Goal: Communication & Community: Answer question/provide support

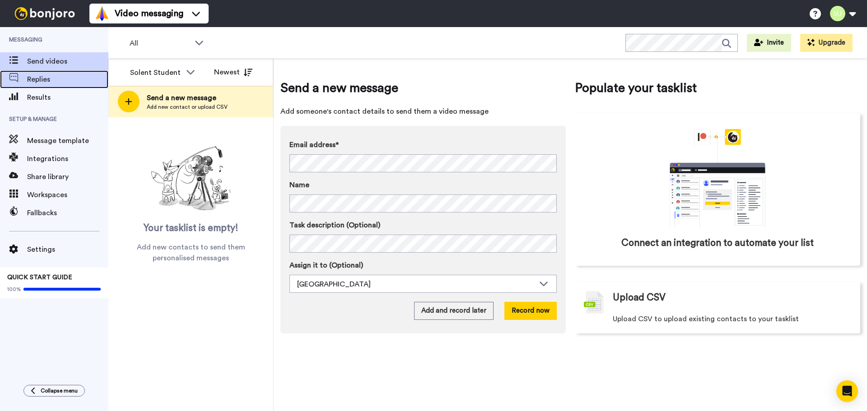
click at [34, 80] on span "Replies" at bounding box center [67, 79] width 81 height 11
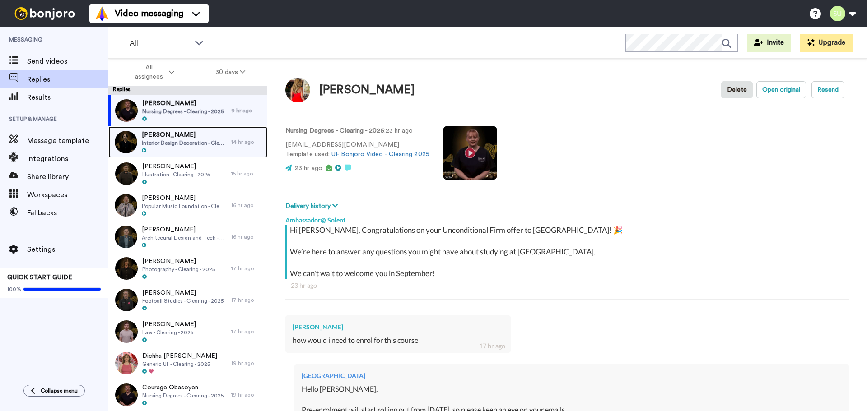
click at [195, 135] on span "[PERSON_NAME]" at bounding box center [184, 134] width 85 height 9
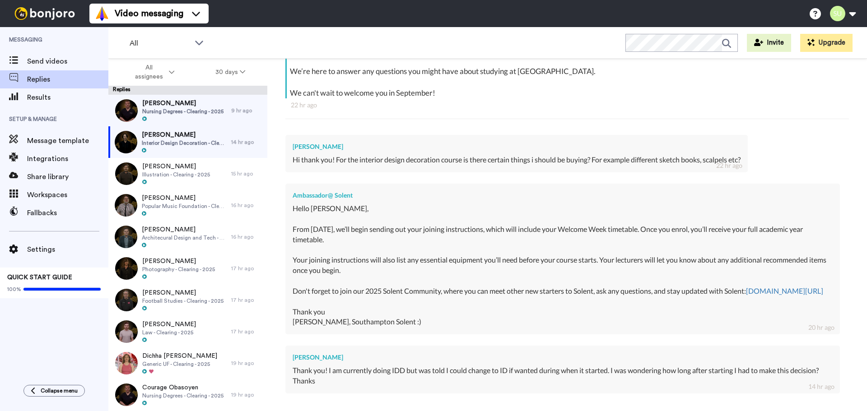
scroll to position [287, 0]
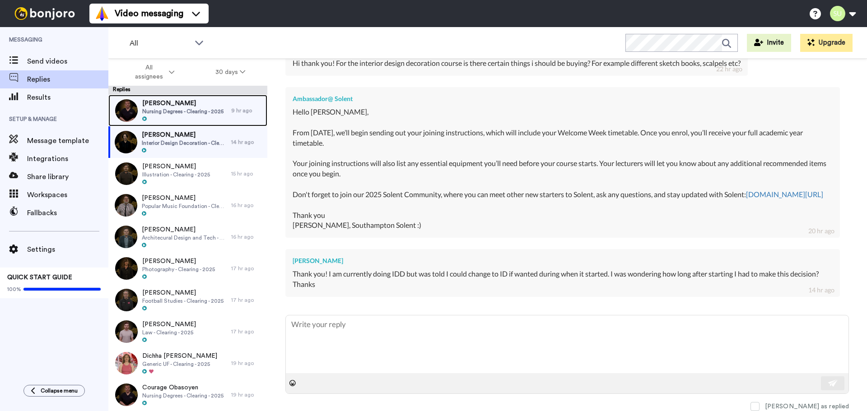
click at [168, 112] on span "Nursing Degrees - Clearing - 2025" at bounding box center [182, 111] width 81 height 7
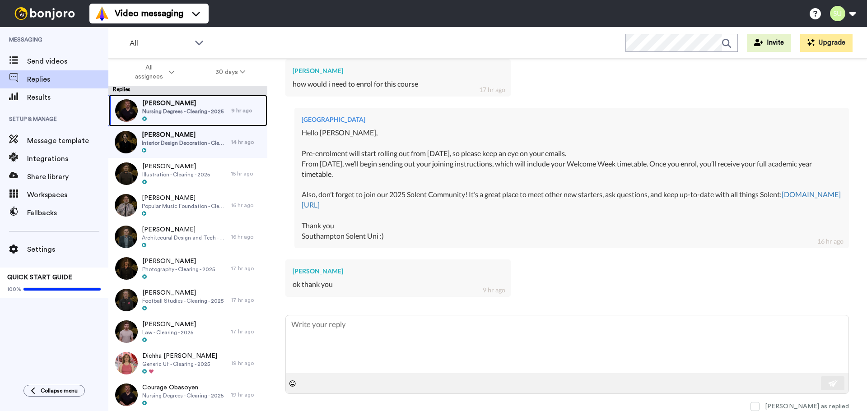
scroll to position [256, 0]
click at [759, 405] on span at bounding box center [754, 406] width 9 height 9
click at [161, 123] on div "[PERSON_NAME] Interior Design Decoration - Clearing - 2025" at bounding box center [169, 111] width 123 height 32
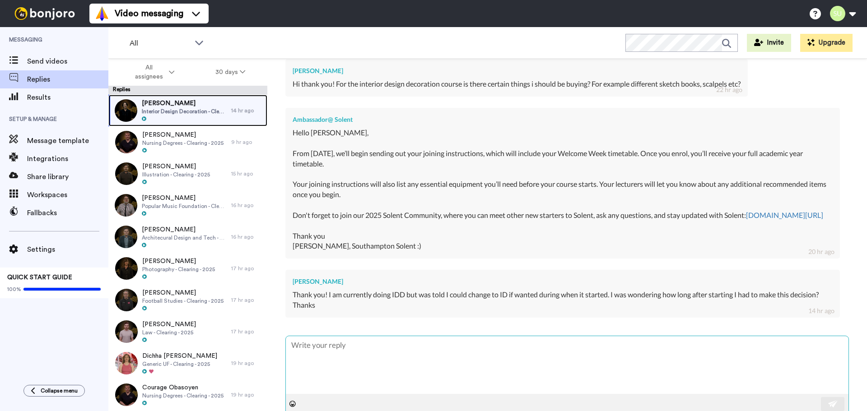
scroll to position [287, 0]
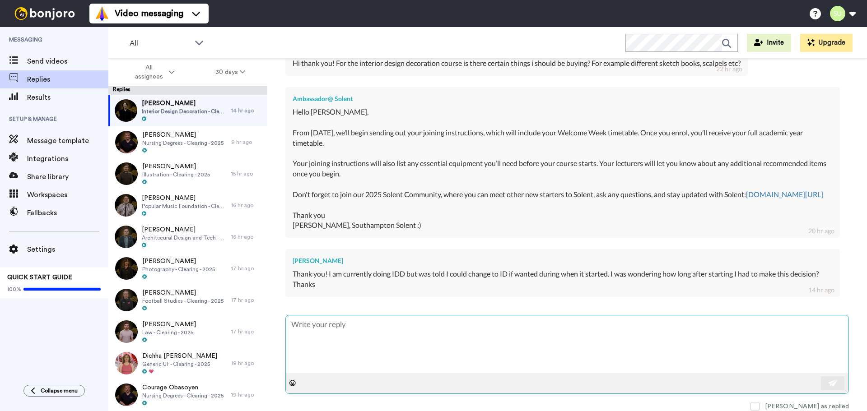
click at [323, 350] on textarea at bounding box center [567, 345] width 563 height 58
type textarea "x"
type textarea "H"
type textarea "x"
type textarea "Hi"
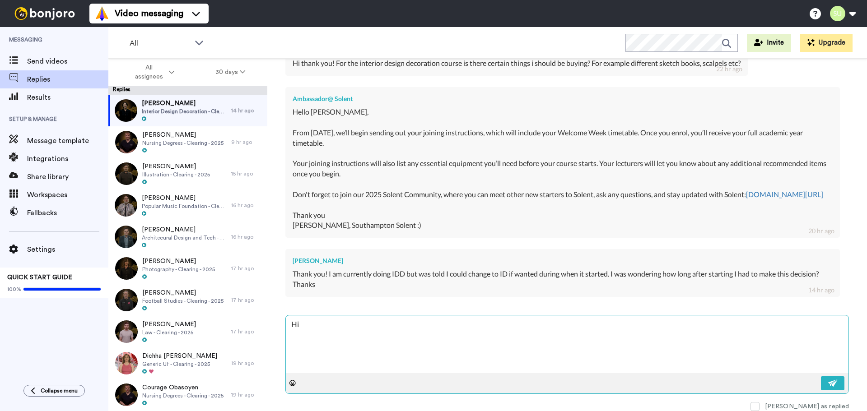
type textarea "x"
type textarea "Hi"
type textarea "x"
type textarea "Hi G"
type textarea "x"
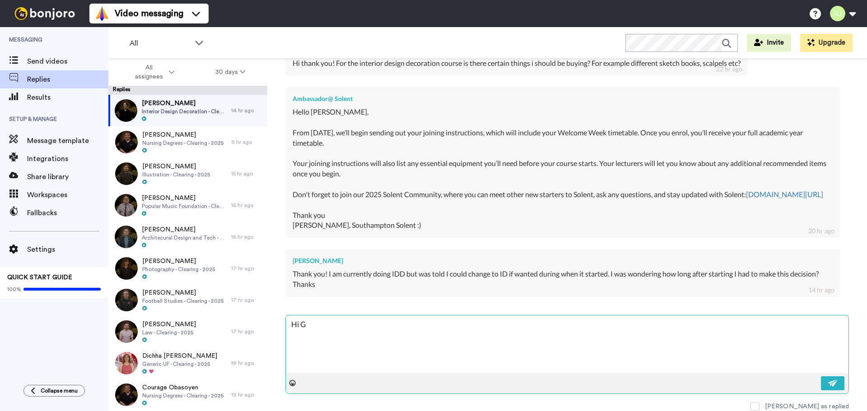
type textarea "Hi Gr"
type textarea "x"
type textarea "Hi Gra"
type textarea "x"
type textarea "Hi Grac"
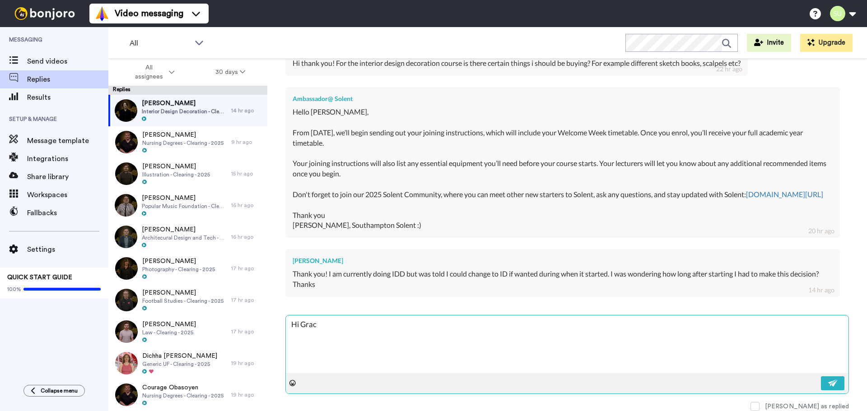
type textarea "x"
type textarea "Hi [PERSON_NAME]"
type textarea "x"
type textarea "Hi [PERSON_NAME],"
type textarea "x"
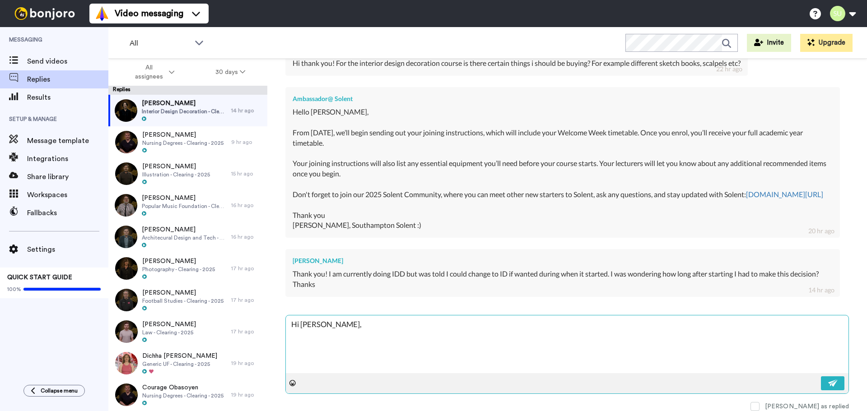
type textarea "Hi [PERSON_NAME],"
type textarea "x"
type textarea "Hi [PERSON_NAME], i"
type textarea "x"
type textarea "Hi [PERSON_NAME], it"
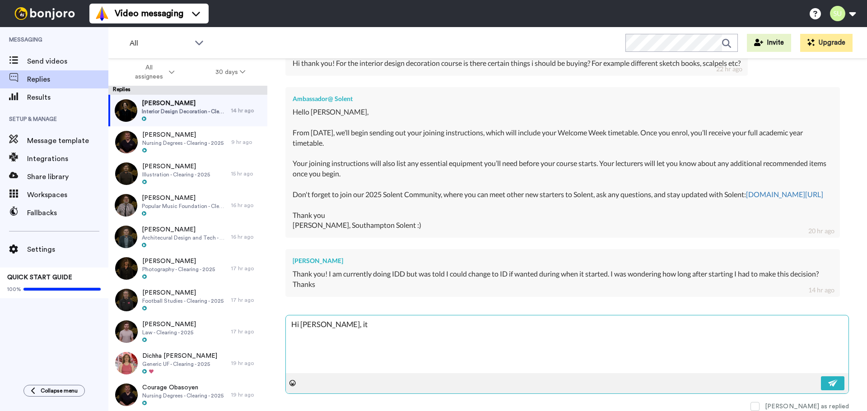
type textarea "x"
type textarea "Hi [PERSON_NAME], it'"
type textarea "x"
type textarea "Hi [PERSON_NAME], it'd"
type textarea "x"
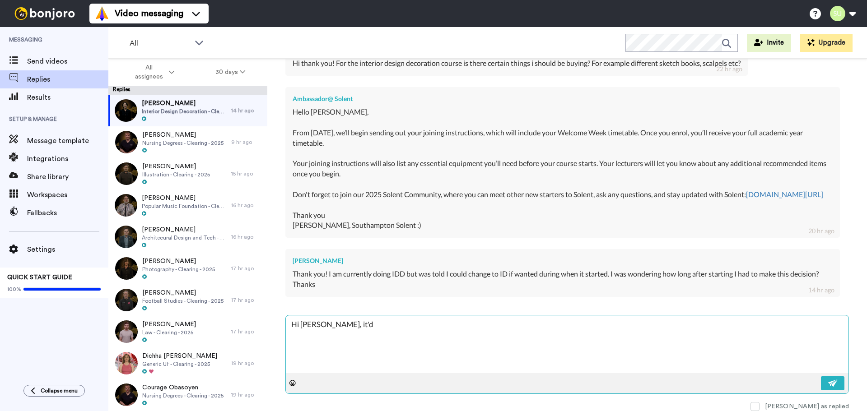
type textarea "Hi [PERSON_NAME], it'd"
type textarea "x"
type textarea "Hi [PERSON_NAME], it'd n"
type textarea "x"
type textarea "Hi [PERSON_NAME], it'd no"
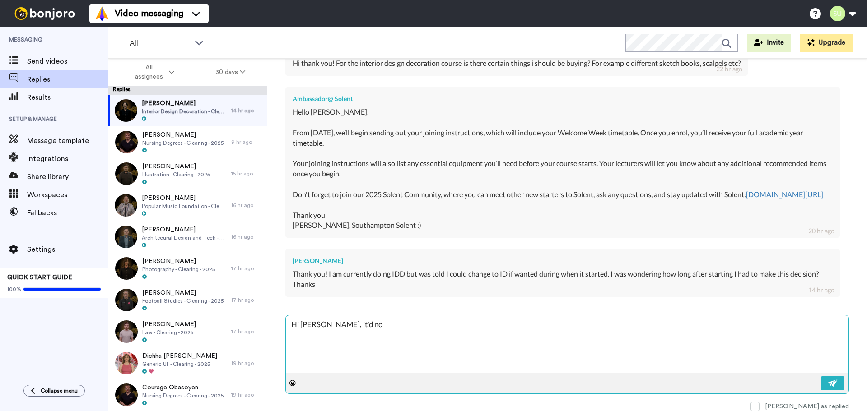
type textarea "x"
type textarea "Hi [PERSON_NAME], it'd not"
type textarea "x"
type textarea "Hi [PERSON_NAME], it'd notm"
type textarea "x"
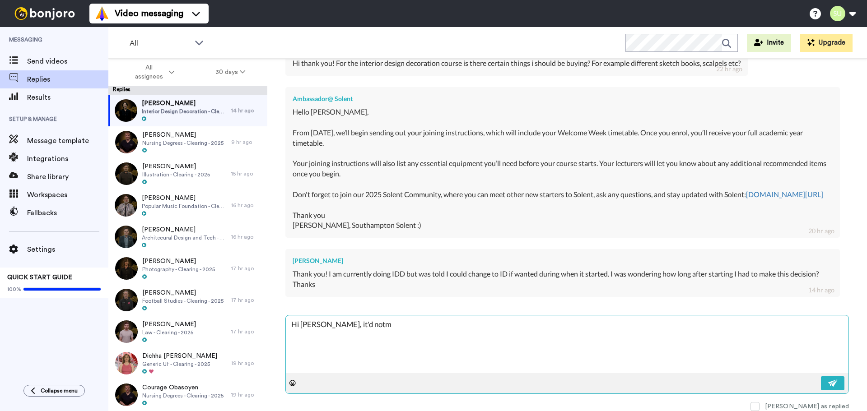
type textarea "Hi [PERSON_NAME], it'd notma"
type textarea "x"
type textarea "Hi [PERSON_NAME], it'd notm"
type textarea "x"
type textarea "Hi [PERSON_NAME], it'd not"
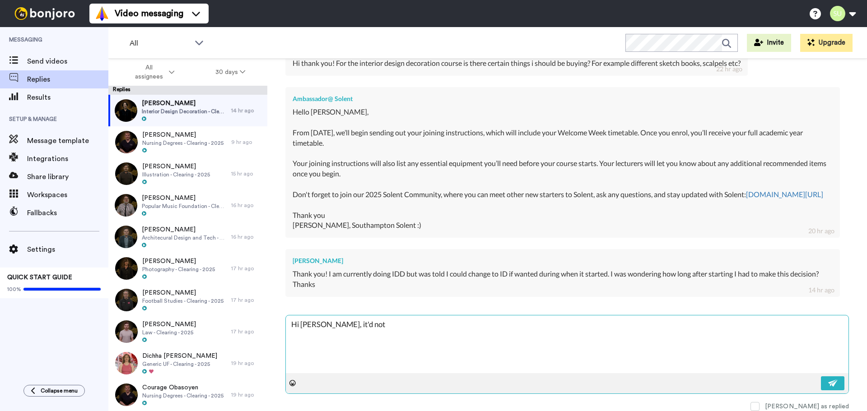
type textarea "x"
type textarea "Hi [PERSON_NAME], it'd no"
type textarea "x"
type textarea "Hi [PERSON_NAME], it'd n"
type textarea "x"
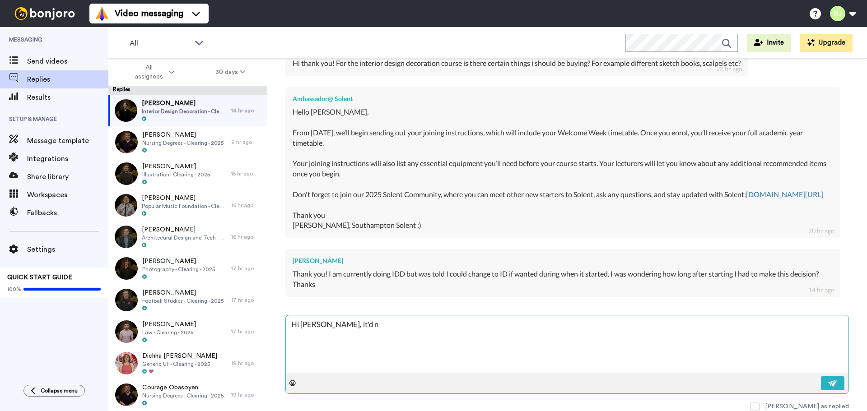
type textarea "Hi [PERSON_NAME], it'd"
type textarea "x"
type textarea "Hi [PERSON_NAME], it'd"
type textarea "x"
type textarea "Hi [PERSON_NAME], it'"
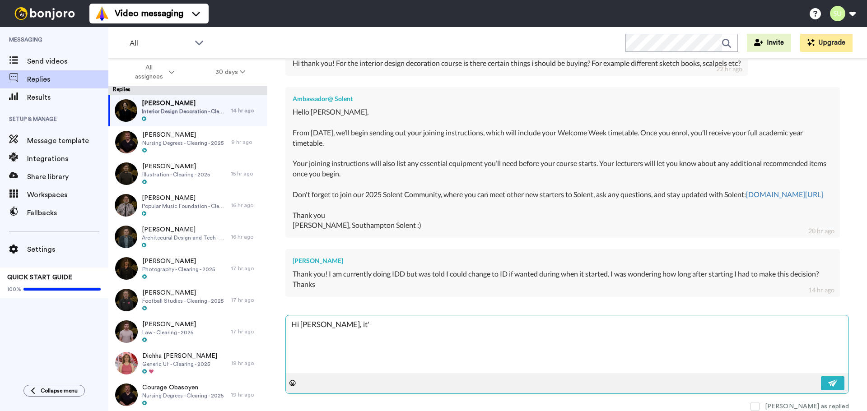
type textarea "x"
type textarea "Hi [PERSON_NAME], it's"
type textarea "x"
type textarea "Hi [PERSON_NAME], it's"
type textarea "x"
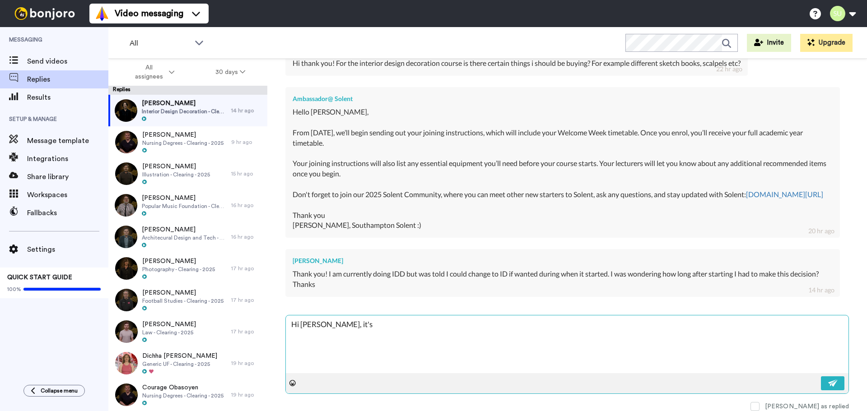
type textarea "Hi [PERSON_NAME], it's n"
type textarea "x"
type textarea "Hi [PERSON_NAME], it's no"
type textarea "x"
type textarea "Hi [PERSON_NAME], it's nor"
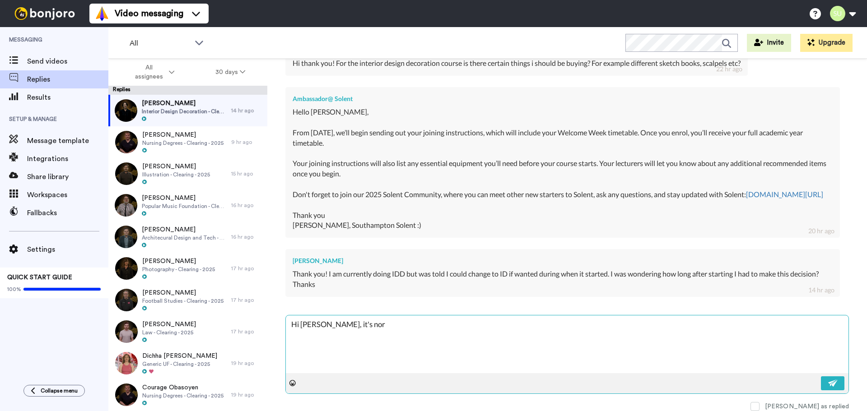
type textarea "x"
type textarea "Hi [PERSON_NAME], it's [PERSON_NAME]"
type textarea "x"
type textarea "Hi [PERSON_NAME], it's [PERSON_NAME]"
type textarea "x"
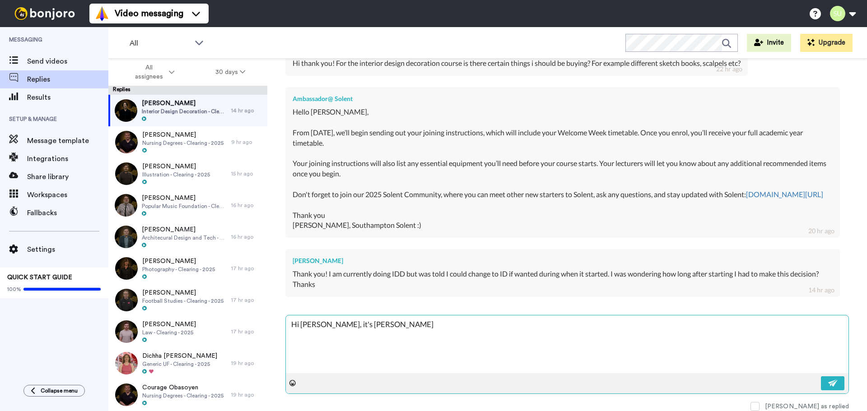
type textarea "Hi [PERSON_NAME], it's normal"
type textarea "x"
type textarea "Hi [PERSON_NAME], it's normally"
type textarea "x"
type textarea "Hi [PERSON_NAME], it's normally"
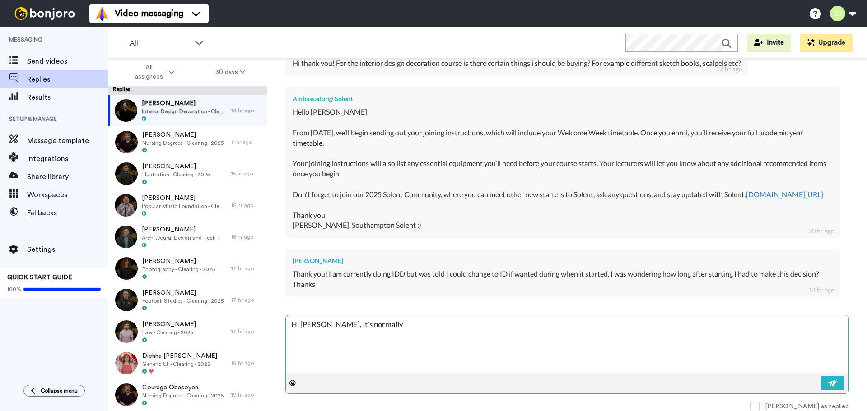
type textarea "x"
type textarea "Hi [PERSON_NAME], it's normally w"
type textarea "x"
type textarea "Hi [PERSON_NAME], it's normally wi"
type textarea "x"
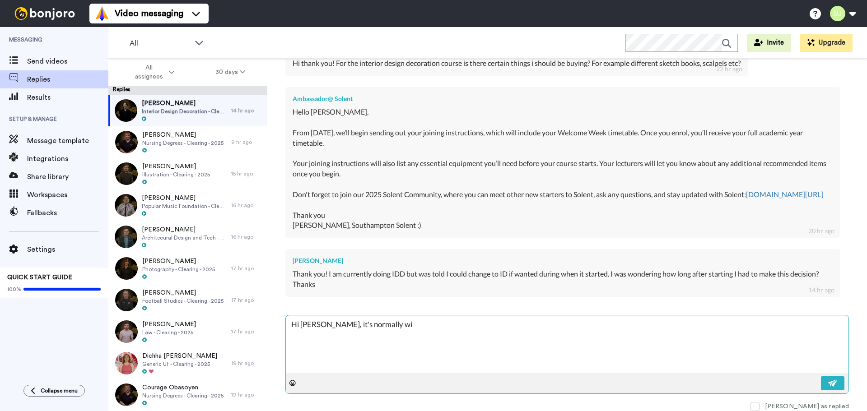
type textarea "Hi [PERSON_NAME], it's normally wit"
type textarea "x"
type textarea "Hi [PERSON_NAME], it's normally with"
type textarea "x"
type textarea "Hi [PERSON_NAME], it's normally withi"
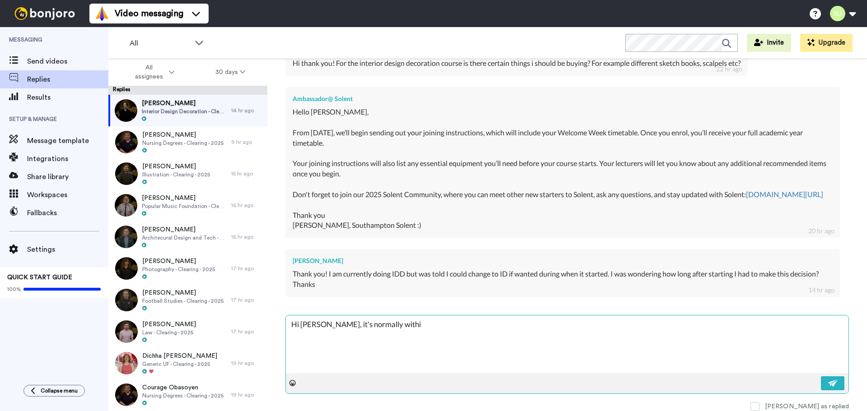
type textarea "x"
type textarea "Hi [PERSON_NAME], it's normally within"
type textarea "x"
type textarea "Hi [PERSON_NAME], it's normally within t"
type textarea "x"
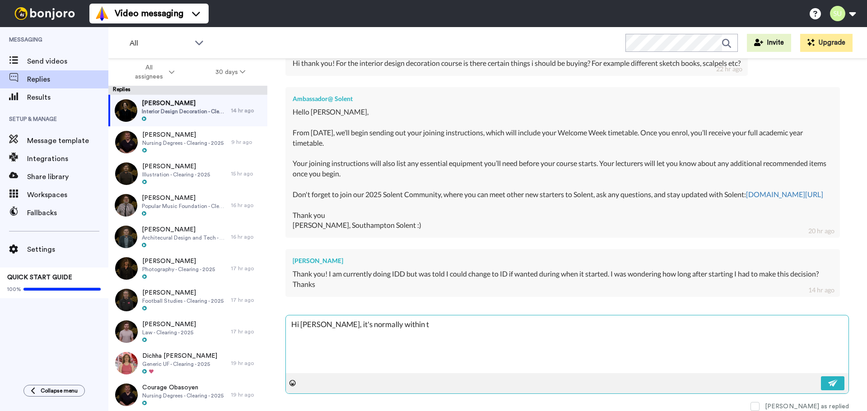
type textarea "Hi [PERSON_NAME], it's normally within te"
type textarea "x"
type textarea "Hi [PERSON_NAME], it's normally within te"
type textarea "x"
type textarea "Hi [PERSON_NAME], it's normally within te f"
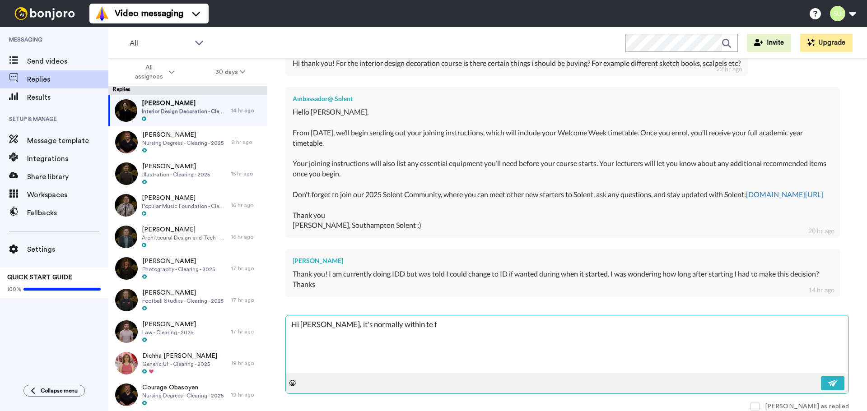
type textarea "x"
type textarea "Hi [PERSON_NAME], it's normally within te fi"
type textarea "x"
type textarea "Hi [PERSON_NAME], it's normally within te fir"
type textarea "x"
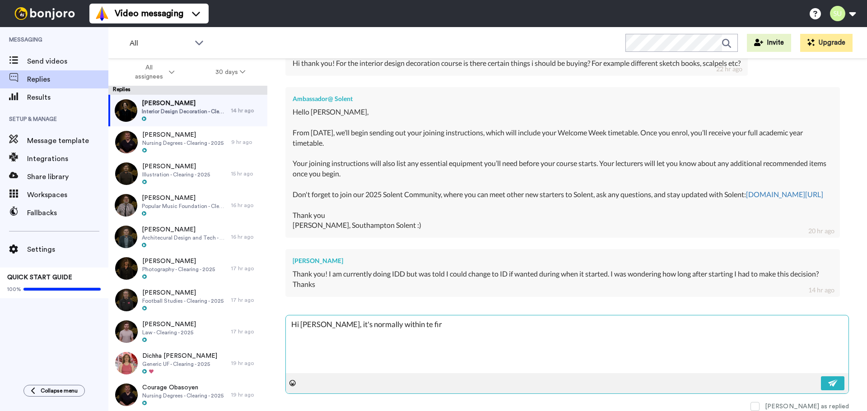
type textarea "Hi [PERSON_NAME], it's normally within te firs"
type textarea "x"
type textarea "Hi [PERSON_NAME], it's normally within te fir"
type textarea "x"
type textarea "Hi [PERSON_NAME], it's normally within te fi"
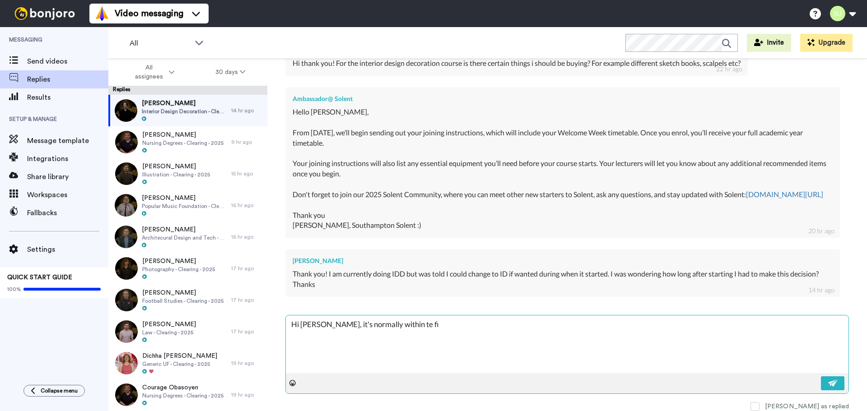
type textarea "x"
type textarea "Hi [PERSON_NAME], it's normally within te f"
type textarea "x"
type textarea "Hi [PERSON_NAME], it's normally within te"
type textarea "x"
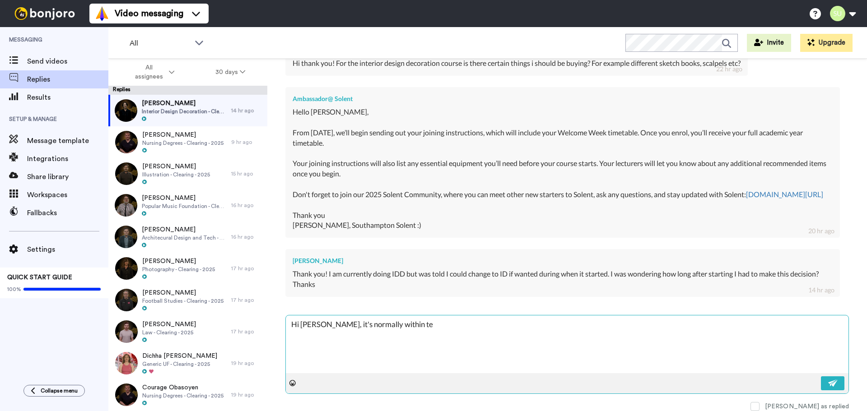
type textarea "Hi [PERSON_NAME], it's normally within te"
type textarea "x"
type textarea "Hi [PERSON_NAME], it's normally within t"
type textarea "x"
type textarea "Hi [PERSON_NAME], it's normally within th"
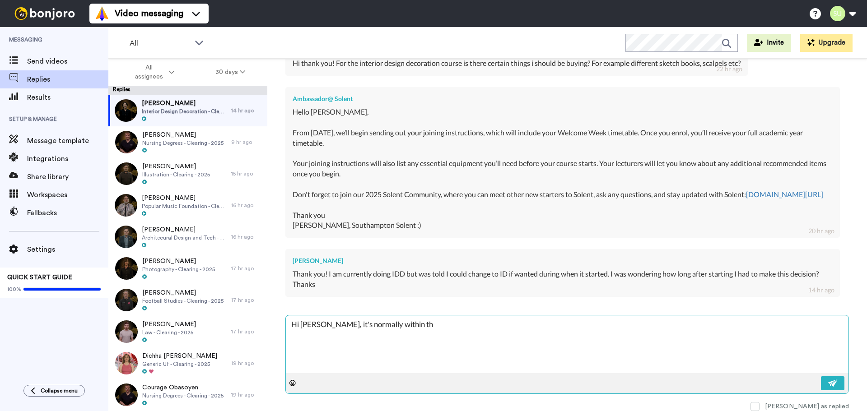
type textarea "x"
type textarea "Hi [PERSON_NAME], it's normally within the"
type textarea "x"
type textarea "Hi [PERSON_NAME], it's normally within the"
type textarea "x"
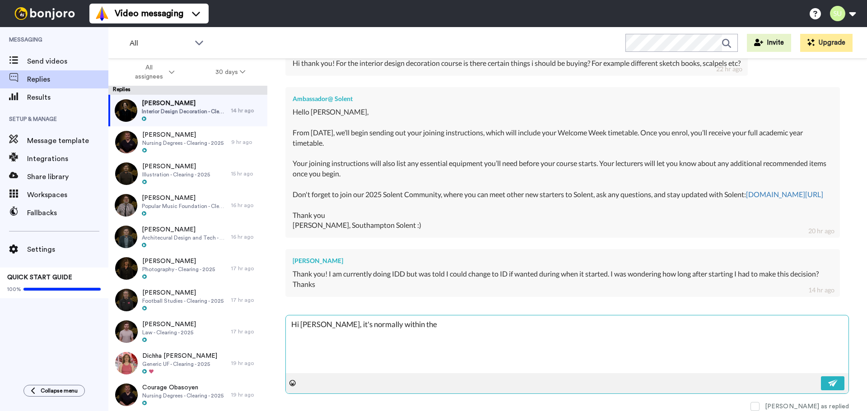
type textarea "Hi [PERSON_NAME], it's normally within the f"
type textarea "x"
type textarea "Hi [PERSON_NAME], it's normally within the fi"
type textarea "x"
type textarea "Hi [PERSON_NAME], it's normally within the fir"
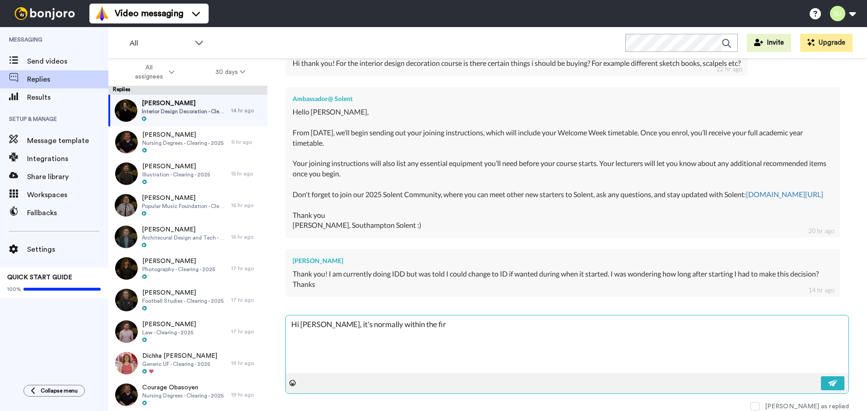
type textarea "x"
type textarea "Hi [PERSON_NAME], it's normally within the firs"
type textarea "x"
type textarea "Hi [PERSON_NAME], it's normally within the first"
type textarea "x"
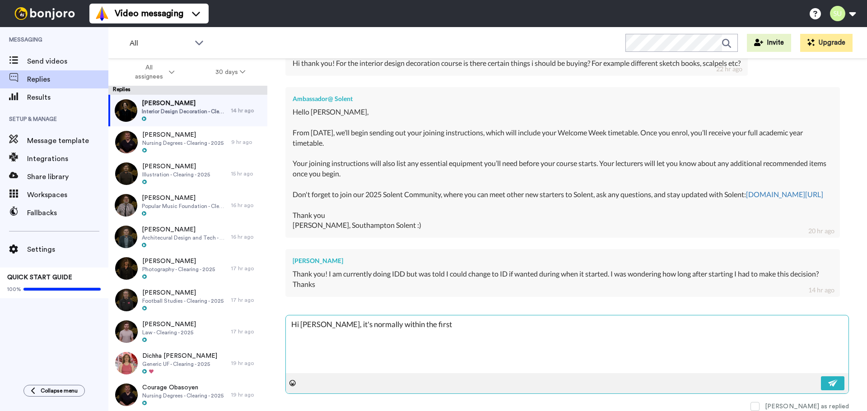
type textarea "Hi [PERSON_NAME], it's normally within the first"
type textarea "x"
type textarea "Hi [PERSON_NAME], it's normally within the first c"
type textarea "x"
type textarea "Hi [PERSON_NAME], it's normally within the first co"
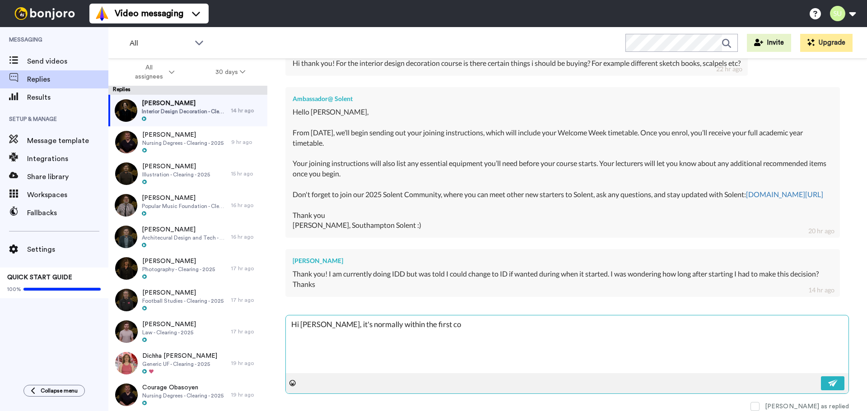
type textarea "x"
type textarea "Hi [PERSON_NAME], it's normally within the first cou"
type textarea "x"
type textarea "Hi [PERSON_NAME], it's normally within the first coup"
type textarea "x"
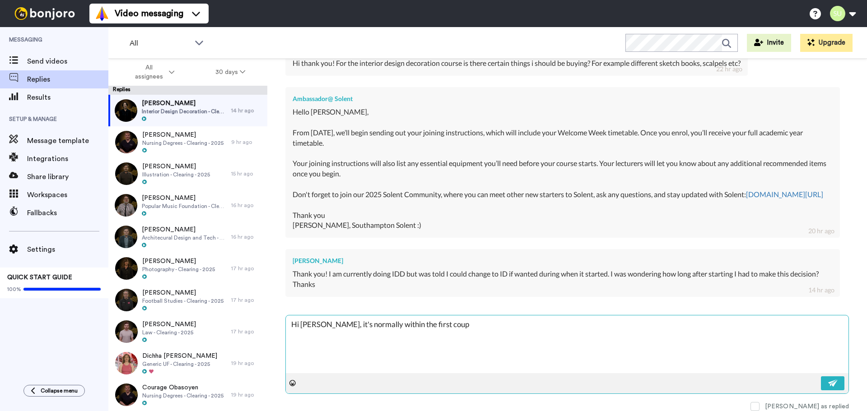
type textarea "Hi [PERSON_NAME], it's normally within the first coupl"
type textarea "x"
type textarea "Hi [PERSON_NAME], it's normally within the first couple"
type textarea "x"
type textarea "Hi [PERSON_NAME], it's normally within the first couple"
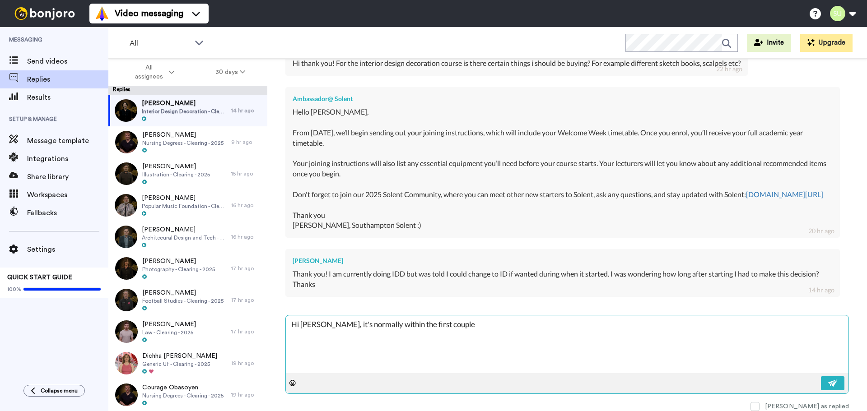
type textarea "x"
type textarea "Hi [PERSON_NAME], it's normally within the first couple of"
type textarea "x"
type textarea "Hi [PERSON_NAME], it's normally within the first couple of"
type textarea "x"
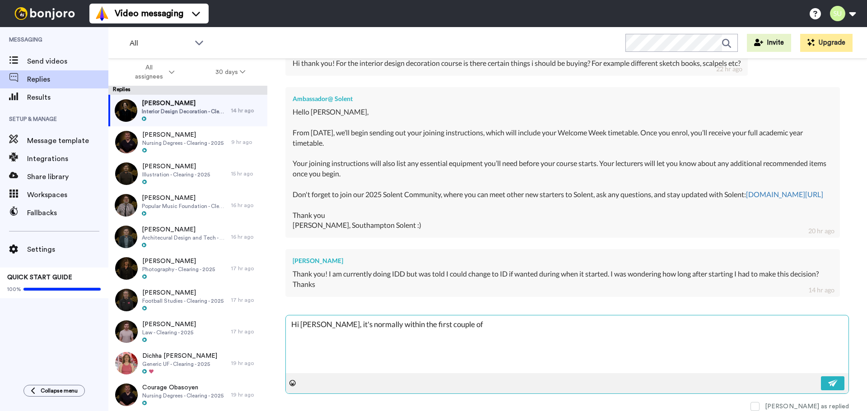
type textarea "Hi [PERSON_NAME], it's normally within the first couple of w"
type textarea "x"
type textarea "Hi [PERSON_NAME], it's normally within the first couple of we"
type textarea "x"
type textarea "Hi [PERSON_NAME], it's normally within the first couple of wee"
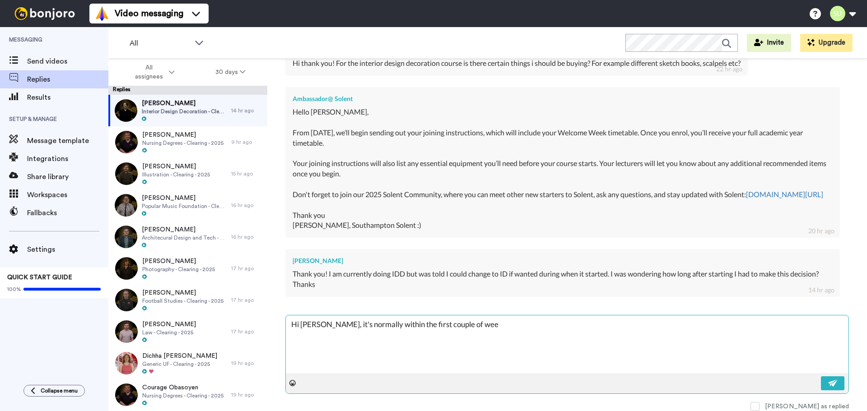
type textarea "x"
type textarea "Hi [PERSON_NAME], it's normally within the first couple of weeks"
type textarea "x"
type textarea "Hi [PERSON_NAME], it's normally within the first couple of weeks"
type textarea "x"
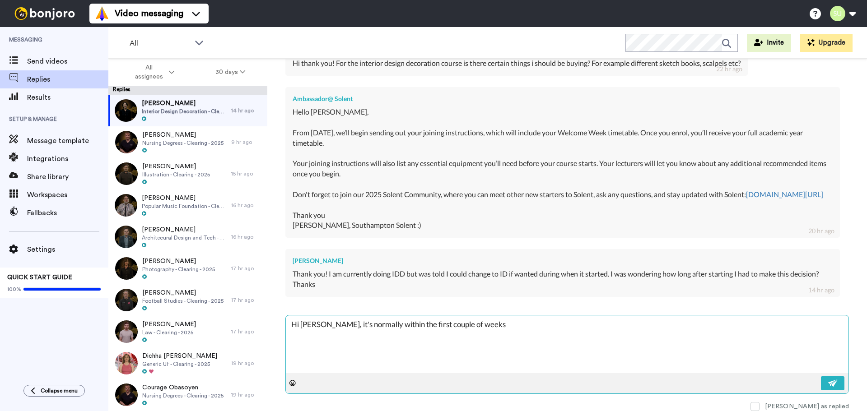
type textarea "Hi [PERSON_NAME], it's normally within the first couple of weeks t"
type textarea "x"
type textarea "Hi [PERSON_NAME], it's normally within the first couple of weeks th"
type textarea "x"
type textarea "Hi [PERSON_NAME], it's normally within the first couple of weeks tha"
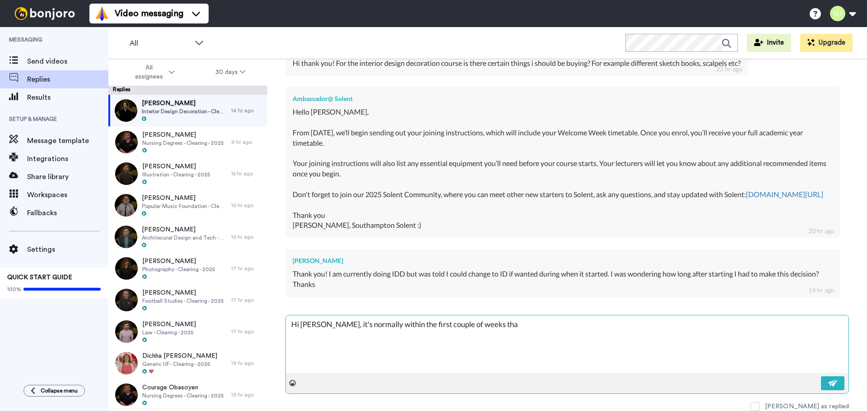
type textarea "x"
type textarea "Hi [PERSON_NAME], it's normally within the first couple of weeks that"
type textarea "x"
type textarea "Hi [PERSON_NAME], it's normally within the first couple of weeks that"
type textarea "x"
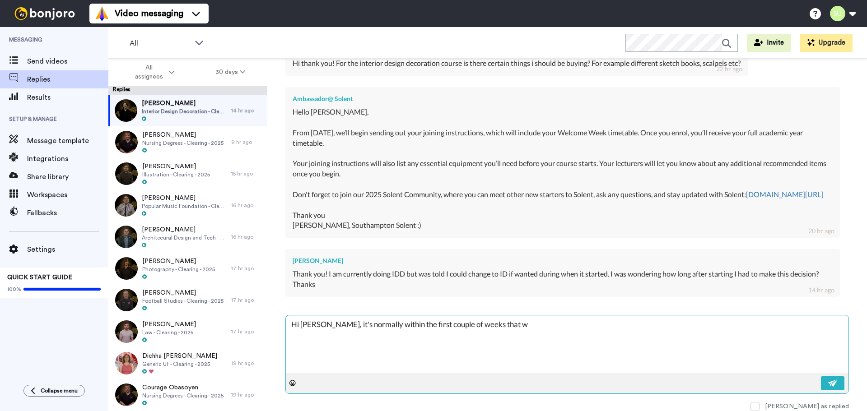
type textarea "Hi [PERSON_NAME], it's normally within the first couple of weeks that we"
type textarea "x"
type textarea "Hi [PERSON_NAME], it's normally within the first couple of weeks that we"
type textarea "x"
type textarea "Hi [PERSON_NAME], it's normally within the first couple of weeks that we a"
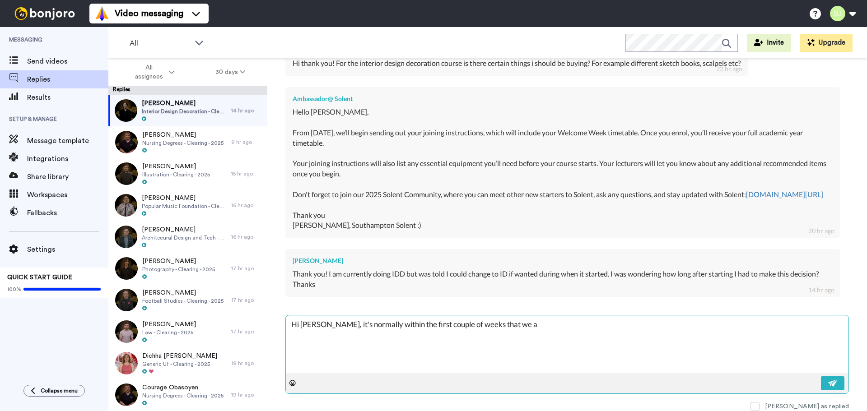
type textarea "x"
type textarea "Hi [PERSON_NAME], it's normally within the first couple of weeks that we as"
type textarea "x"
type textarea "Hi [PERSON_NAME], it's normally within the first couple of weeks that we as"
type textarea "x"
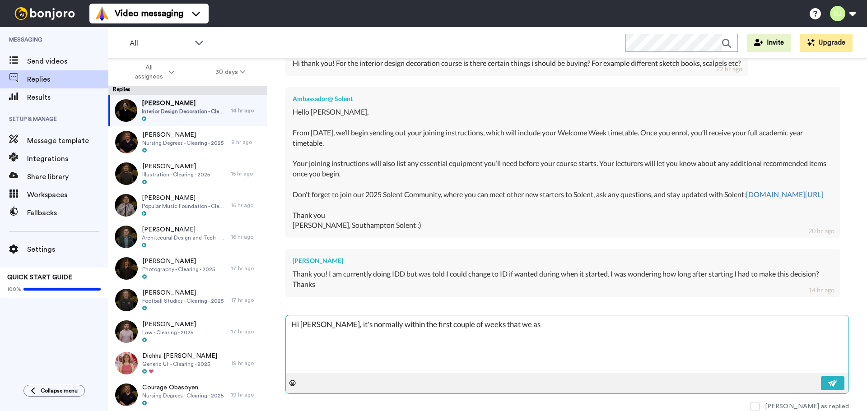
type textarea "Hi [PERSON_NAME], it's normally within the first couple of weeks that we as"
type textarea "x"
type textarea "Hi [PERSON_NAME], it's normally within the first couple of weeks that we ask"
type textarea "x"
type textarea "Hi [PERSON_NAME], it's normally within the first couple of weeks that we ask"
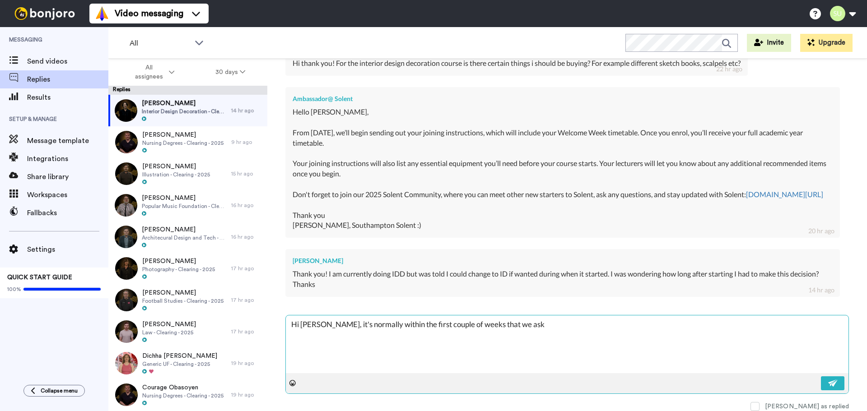
type textarea "x"
type textarea "Hi [PERSON_NAME], it's normally within the first couple of weeks that we ask s"
type textarea "x"
type textarea "Hi [PERSON_NAME], it's normally within the first couple of weeks that we ask [P…"
type textarea "x"
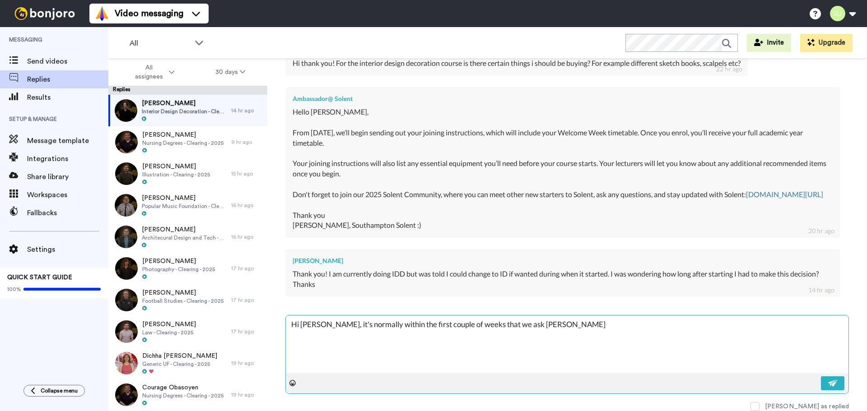
type textarea "Hi [PERSON_NAME], it's normally within the first couple of weeks that we ask st…"
type textarea "x"
type textarea "Hi [PERSON_NAME], it's normally within the first couple of weeks that we ask st…"
type textarea "x"
type textarea "Hi [PERSON_NAME], it's normally within the first couple of weeks that we ask st…"
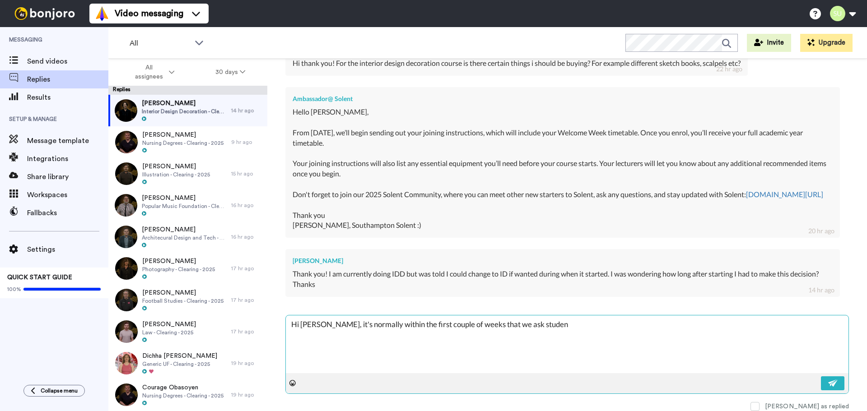
type textarea "x"
type textarea "Hi [PERSON_NAME], it's normally within the first couple of weeks that we ask st…"
type textarea "x"
type textarea "Hi [PERSON_NAME], it's normally within the first couple of weeks that we ask st…"
type textarea "x"
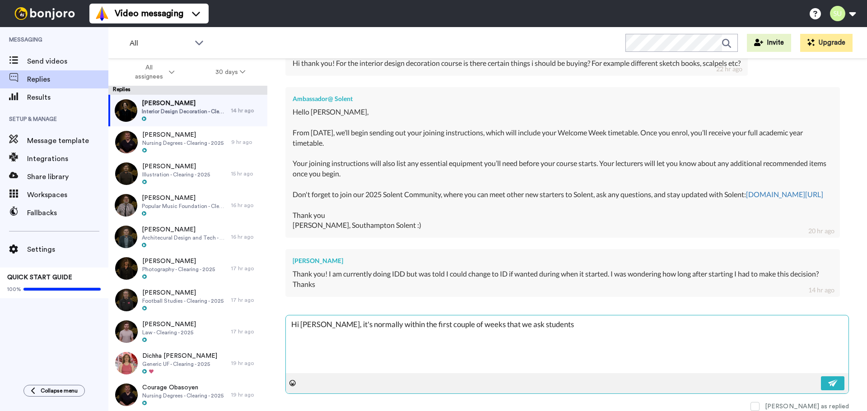
type textarea "Hi [PERSON_NAME], it's normally within the first couple of weeks that we ask st…"
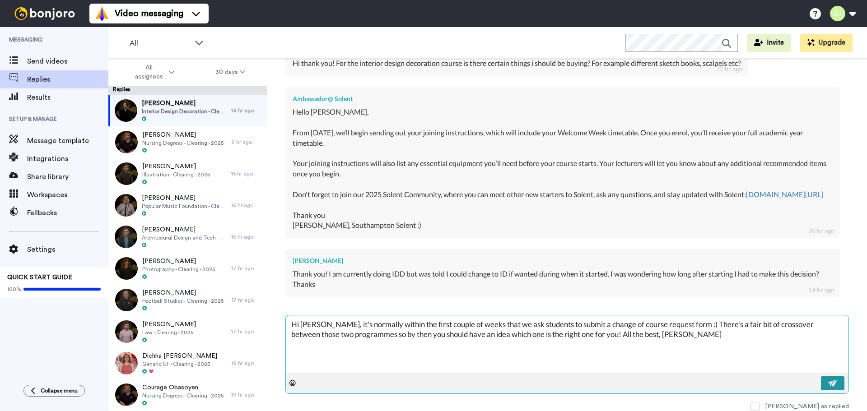
click at [829, 385] on img at bounding box center [833, 383] width 10 height 7
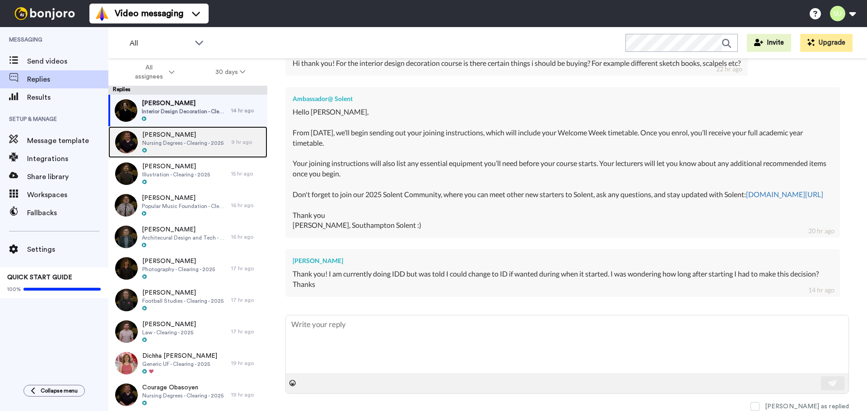
click at [173, 151] on div at bounding box center [182, 151] width 81 height 6
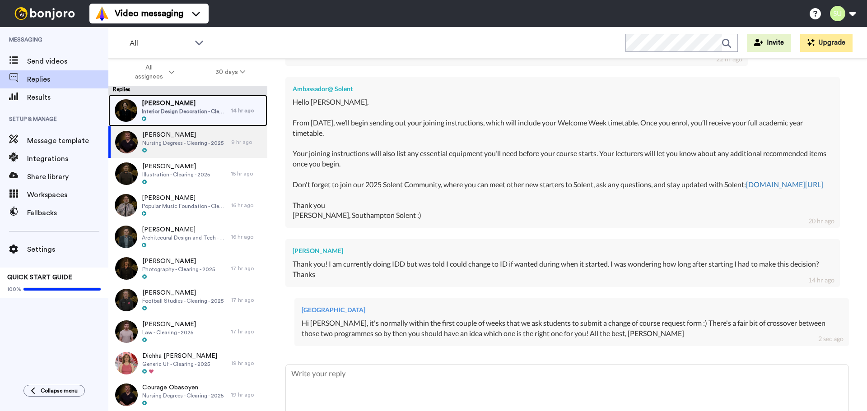
click at [155, 111] on span "Interior Design Decoration - Clearing - 2025" at bounding box center [184, 111] width 85 height 7
click at [155, 113] on span "Interior Design Decoration - Clearing - 2025" at bounding box center [184, 111] width 85 height 7
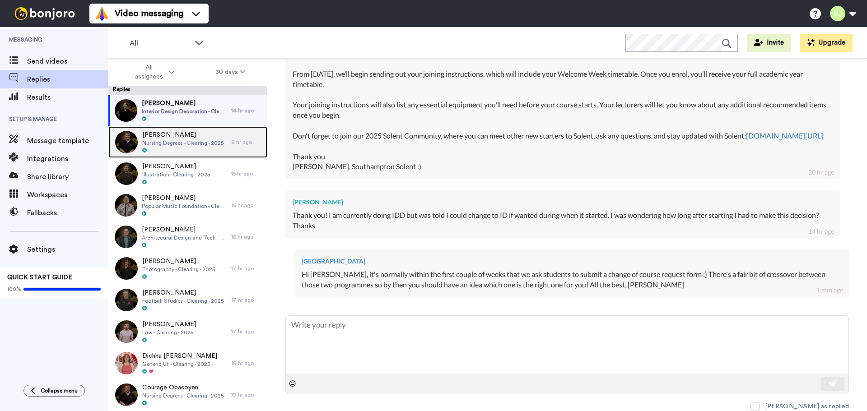
click at [192, 145] on span "Nursing Degrees - Clearing - 2025" at bounding box center [182, 142] width 81 height 7
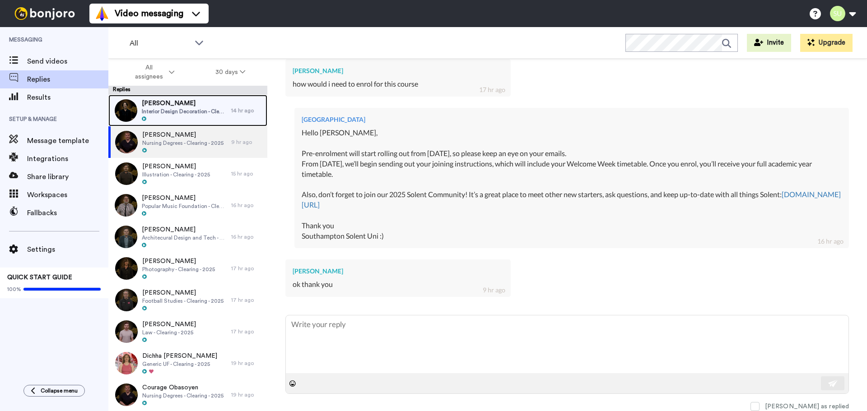
click at [170, 101] on span "[PERSON_NAME]" at bounding box center [184, 103] width 85 height 9
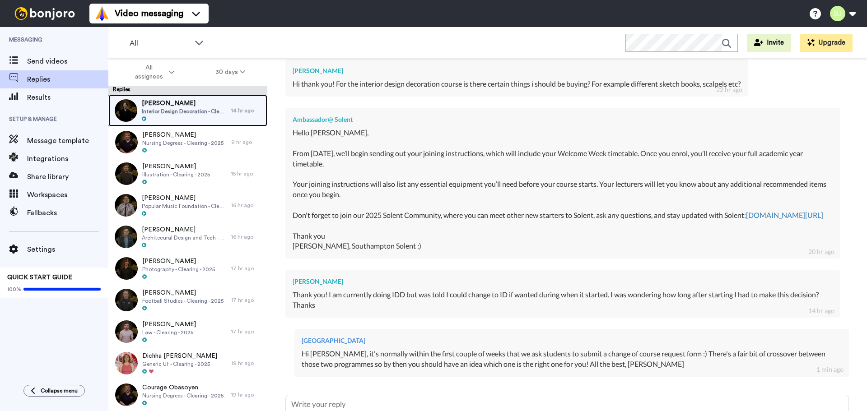
scroll to position [346, 0]
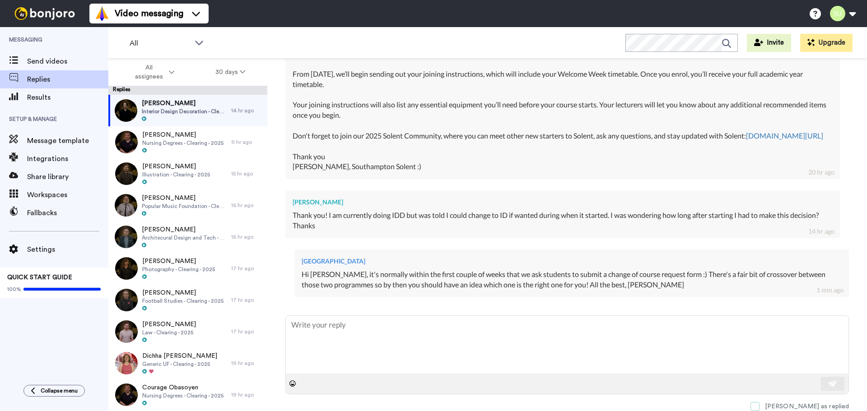
click at [794, 404] on label "[PERSON_NAME] as replied" at bounding box center [799, 406] width 98 height 9
click at [759, 406] on span at bounding box center [754, 406] width 9 height 9
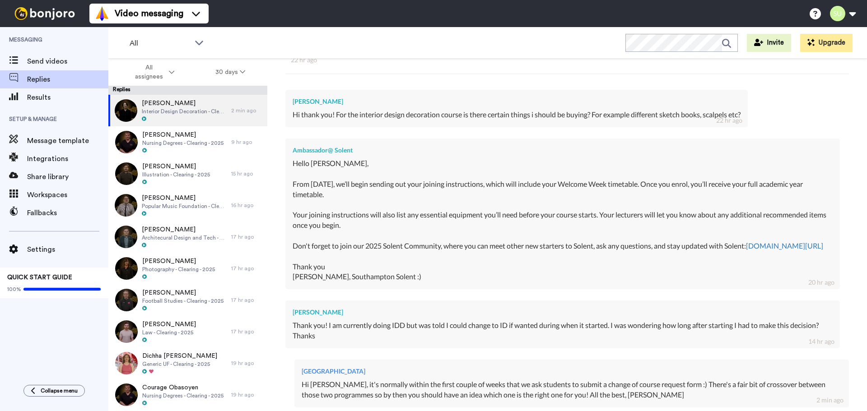
scroll to position [316, 0]
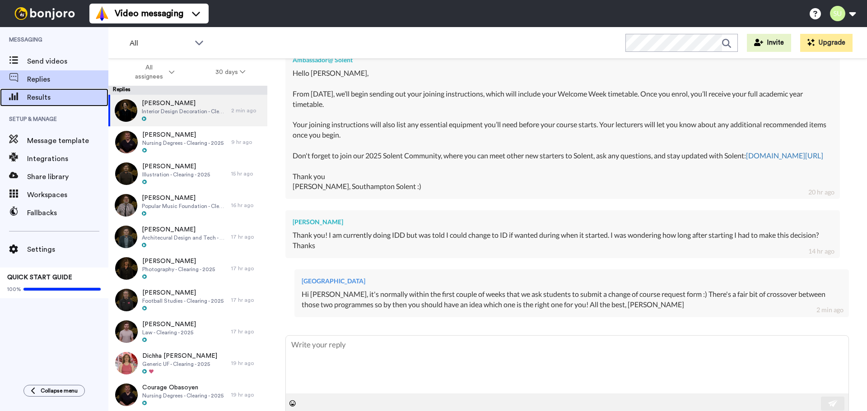
click at [26, 98] on span at bounding box center [13, 97] width 27 height 9
